Goal: Transaction & Acquisition: Download file/media

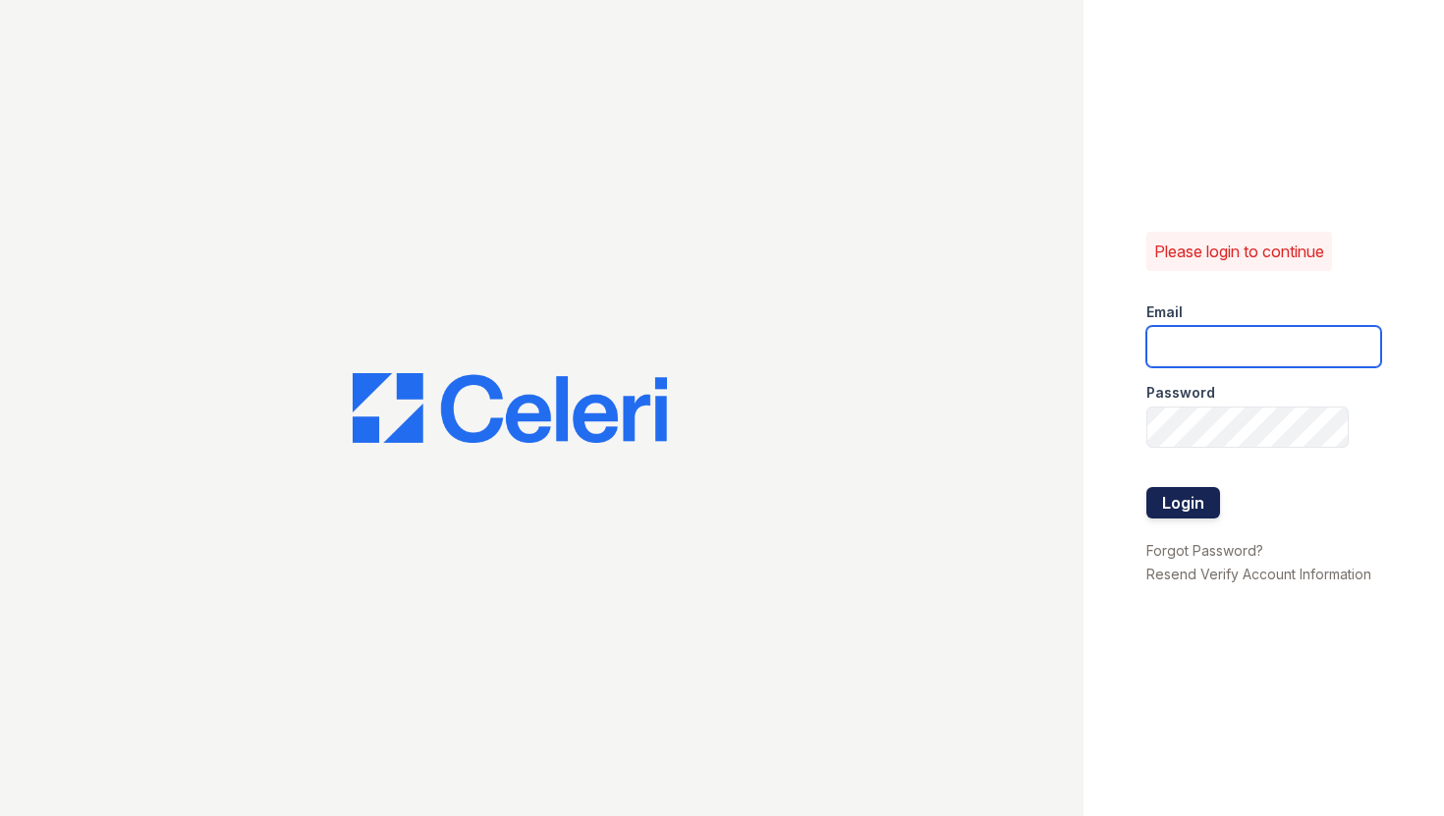
type input "[EMAIL_ADDRESS][DOMAIN_NAME]"
click at [1147, 492] on button "Login" at bounding box center [1183, 502] width 74 height 31
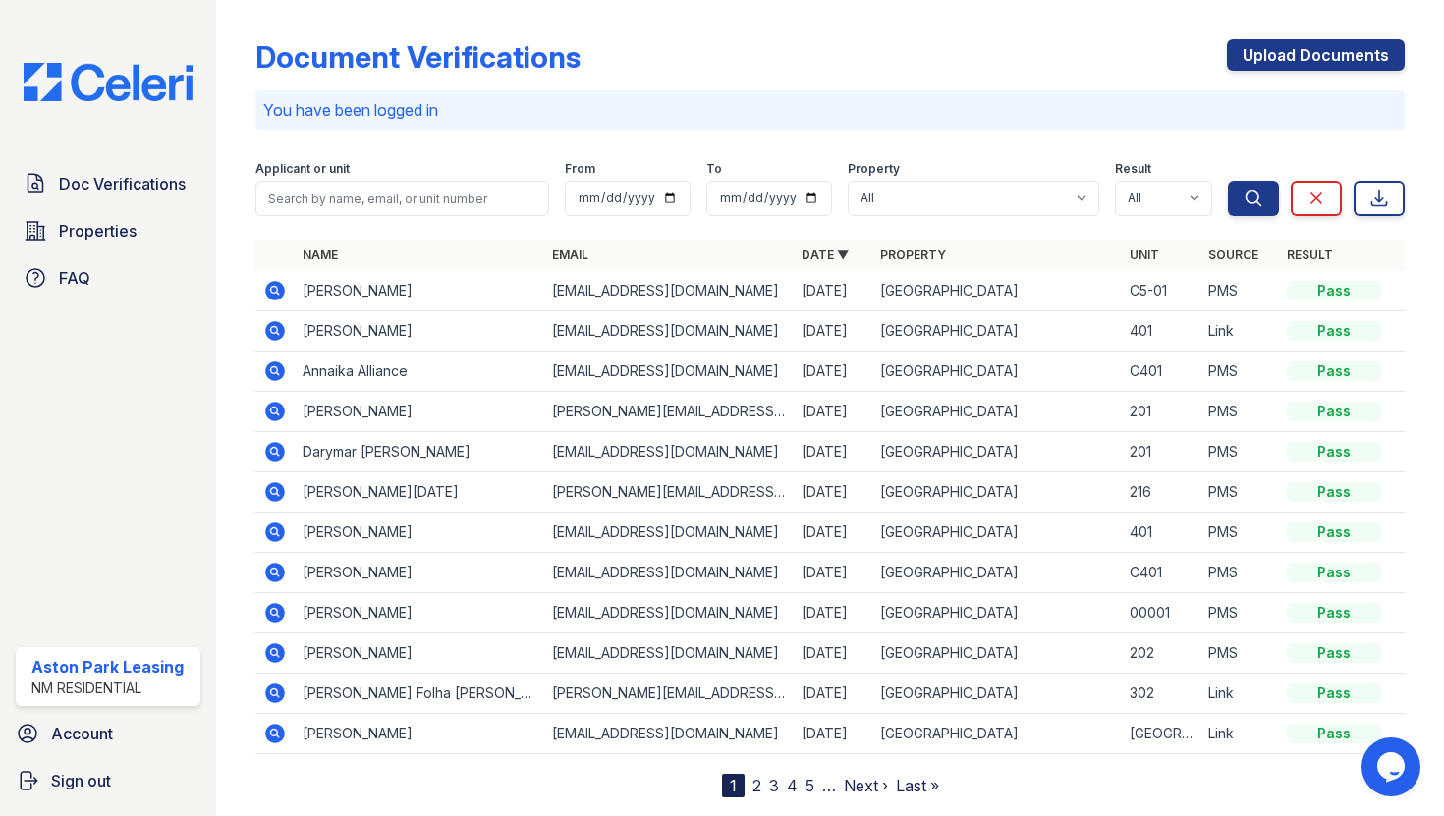
click at [272, 288] on icon at bounding box center [273, 289] width 5 height 5
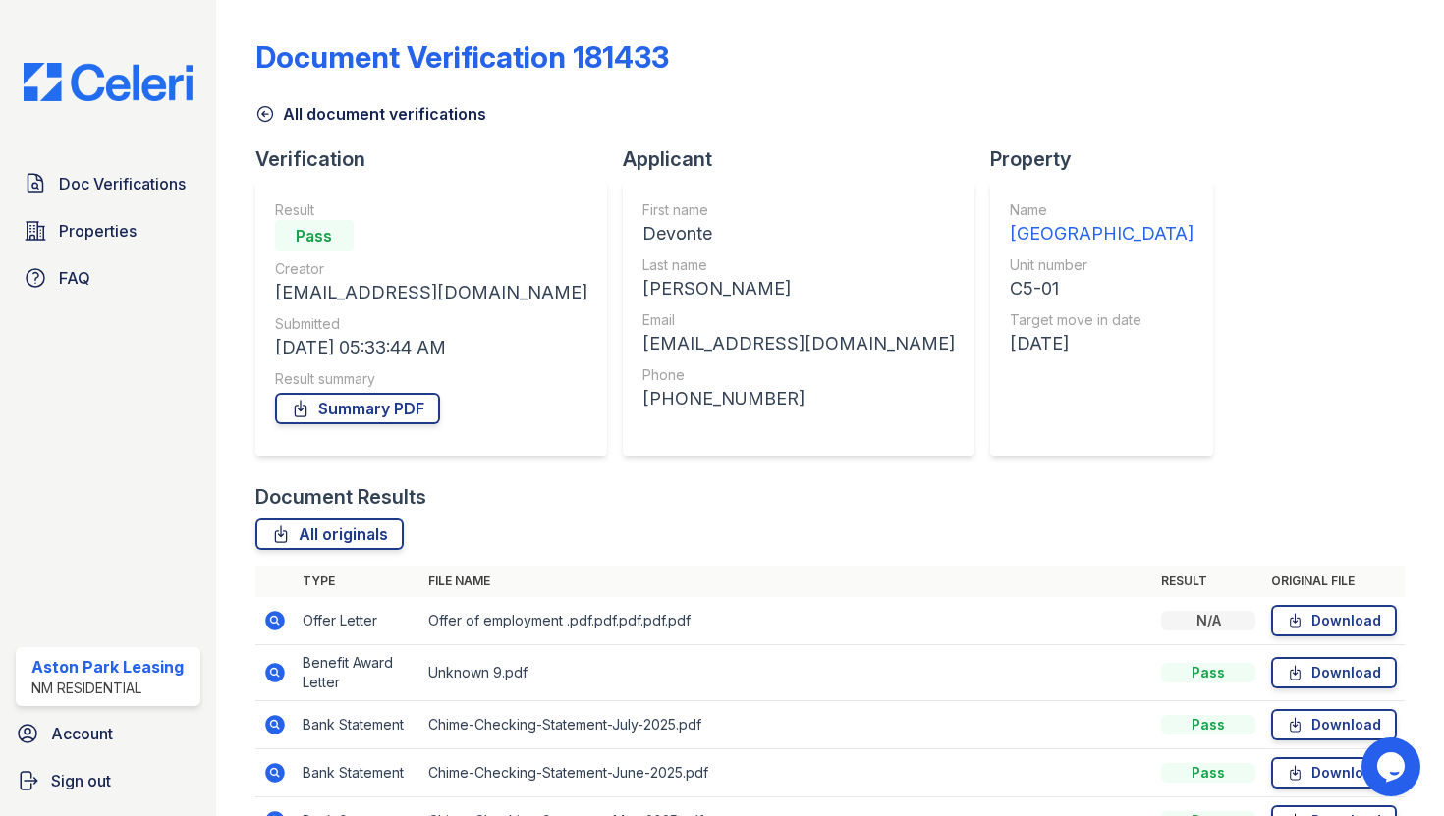
scroll to position [116, 0]
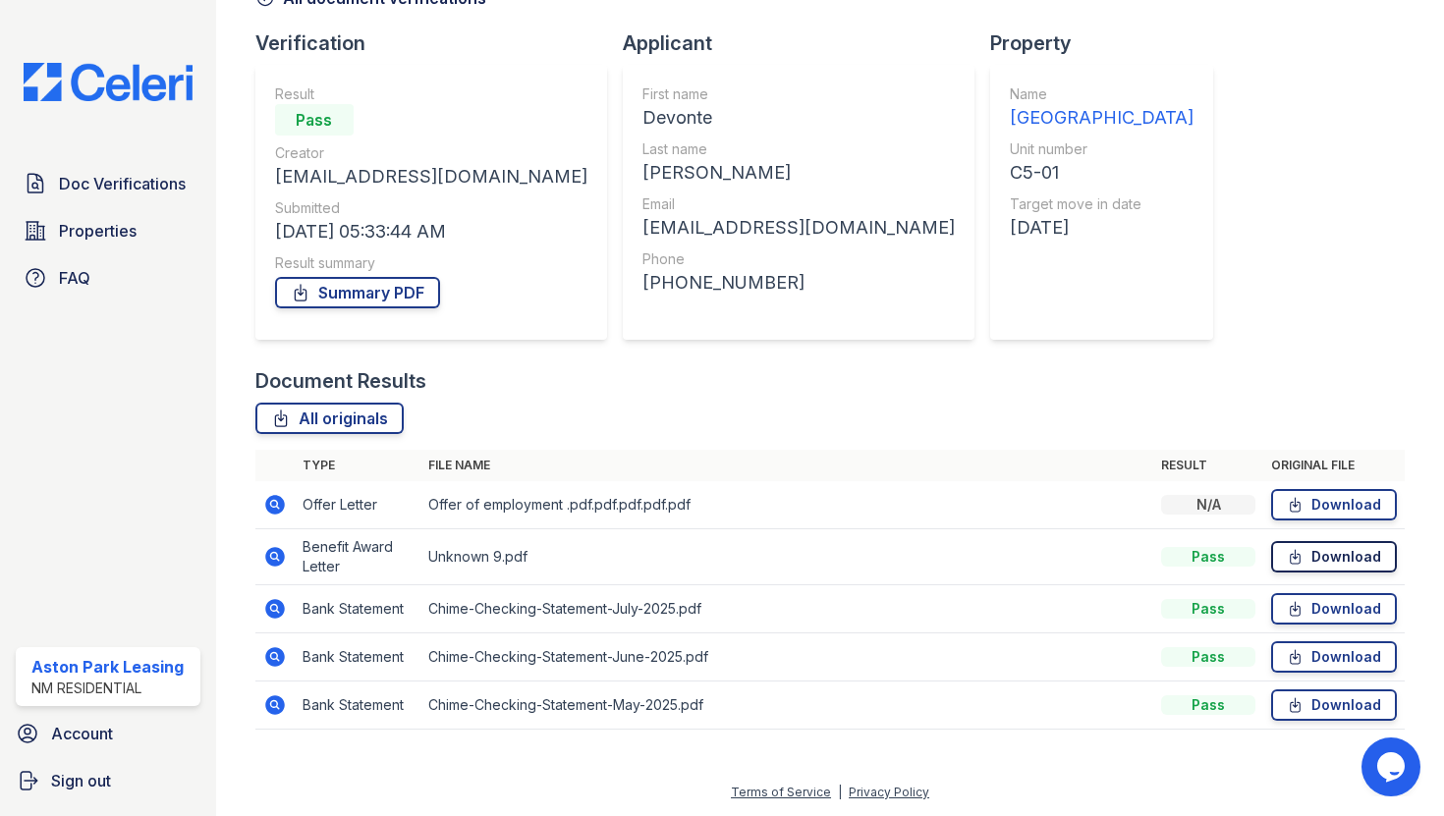
click at [1311, 554] on link "Download" at bounding box center [1334, 556] width 126 height 31
click at [1341, 605] on link "Download" at bounding box center [1334, 608] width 126 height 31
click at [568, 600] on td "Chime-Checking-Statement-July-2025.pdf" at bounding box center [786, 609] width 733 height 48
click at [1333, 496] on link "Download" at bounding box center [1334, 504] width 126 height 31
click at [1302, 498] on icon at bounding box center [1295, 505] width 17 height 20
